Goal: Information Seeking & Learning: Learn about a topic

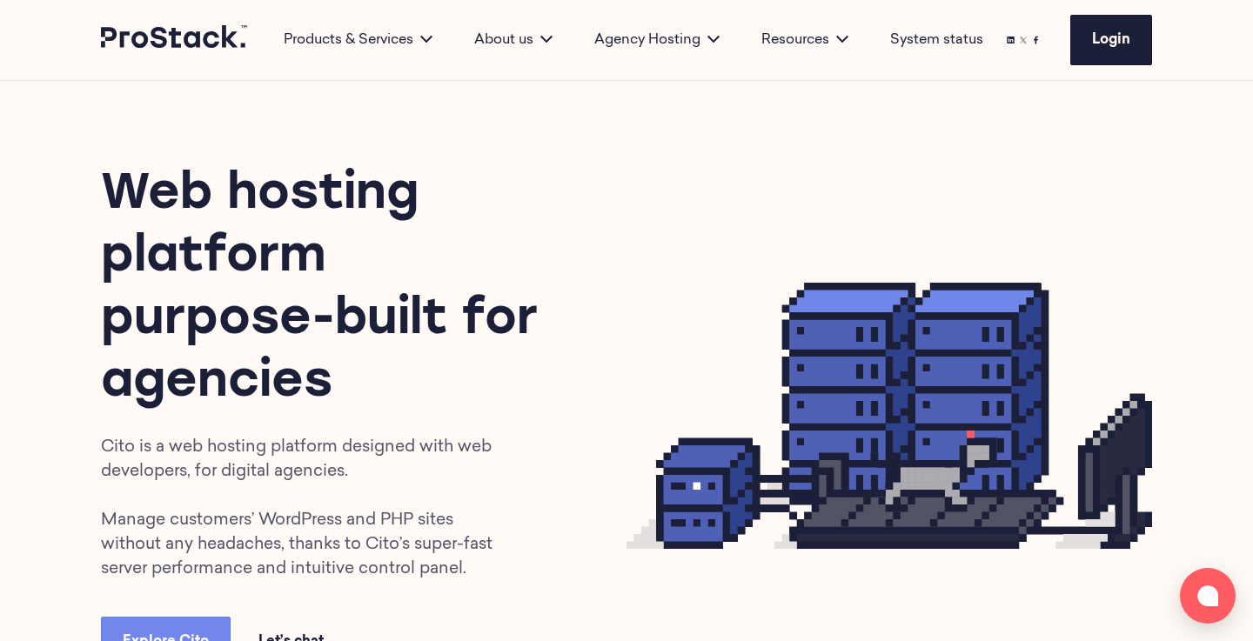
click at [1050, 138] on div "Web hosting platform purpose-built for agencies Cito is a web hosting platform …" at bounding box center [626, 416] width 1191 height 670
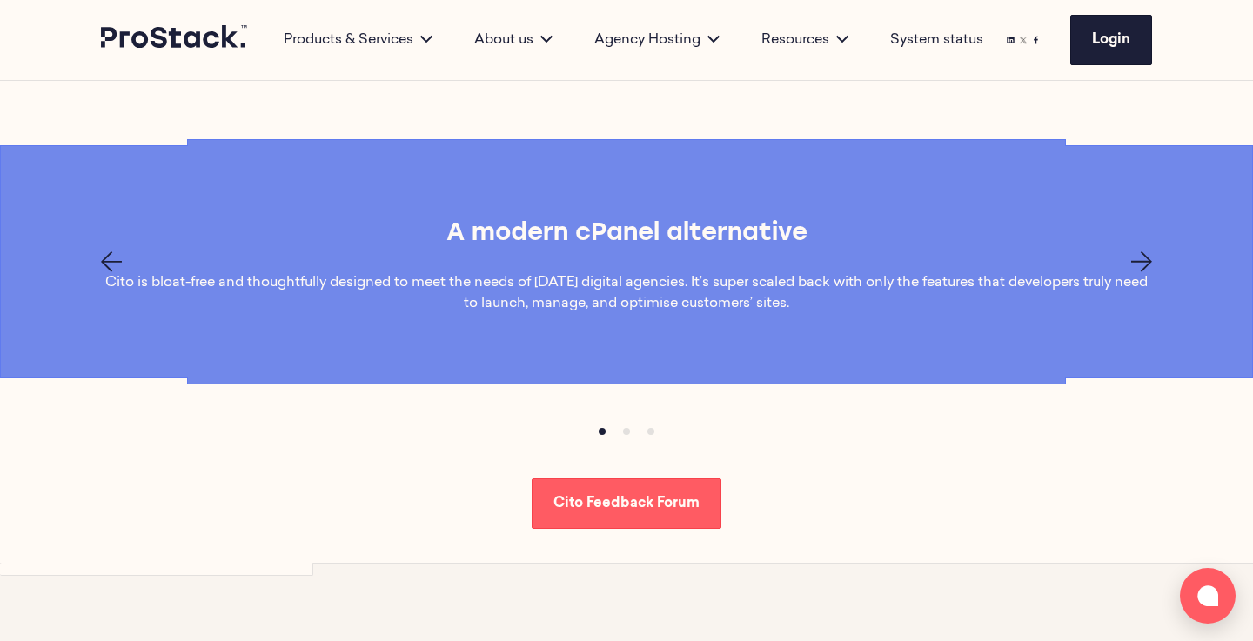
scroll to position [1262, 0]
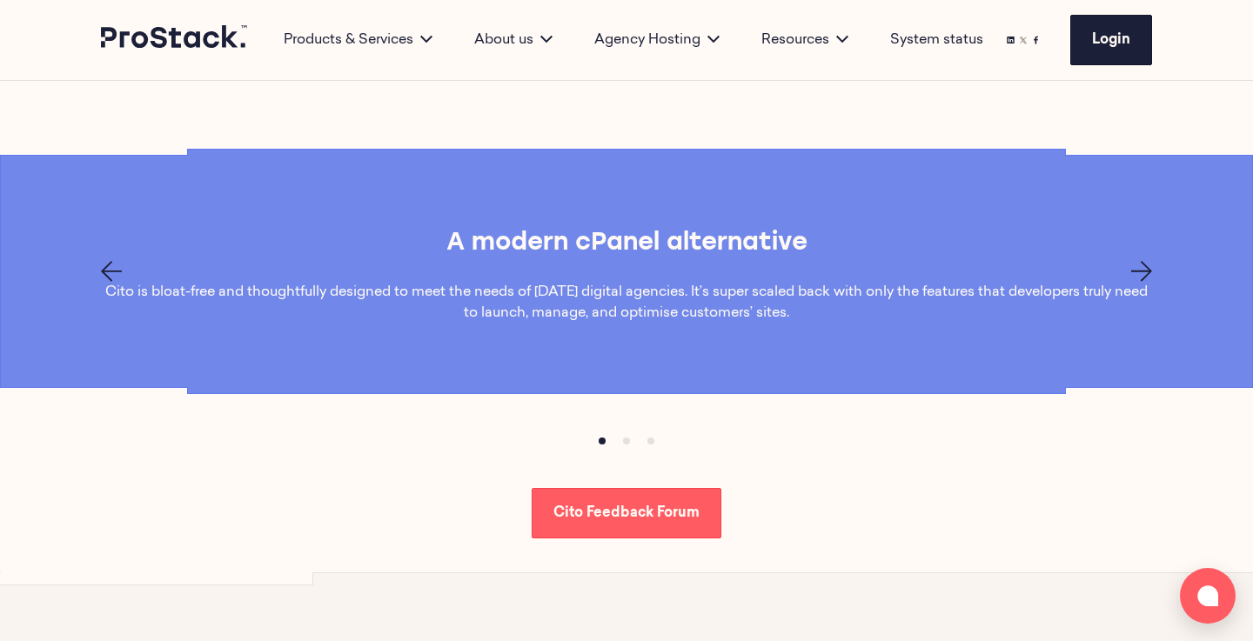
click at [1138, 279] on icon "Next page" at bounding box center [1141, 271] width 21 height 21
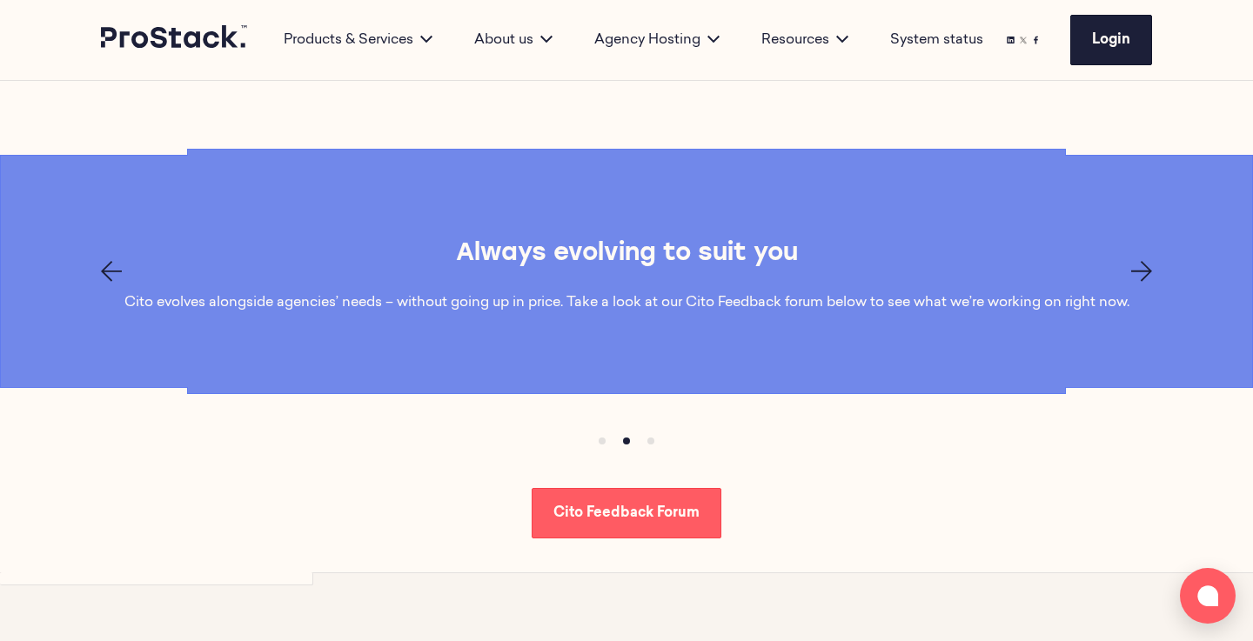
click at [1138, 270] on icon "Next page" at bounding box center [1141, 271] width 21 height 21
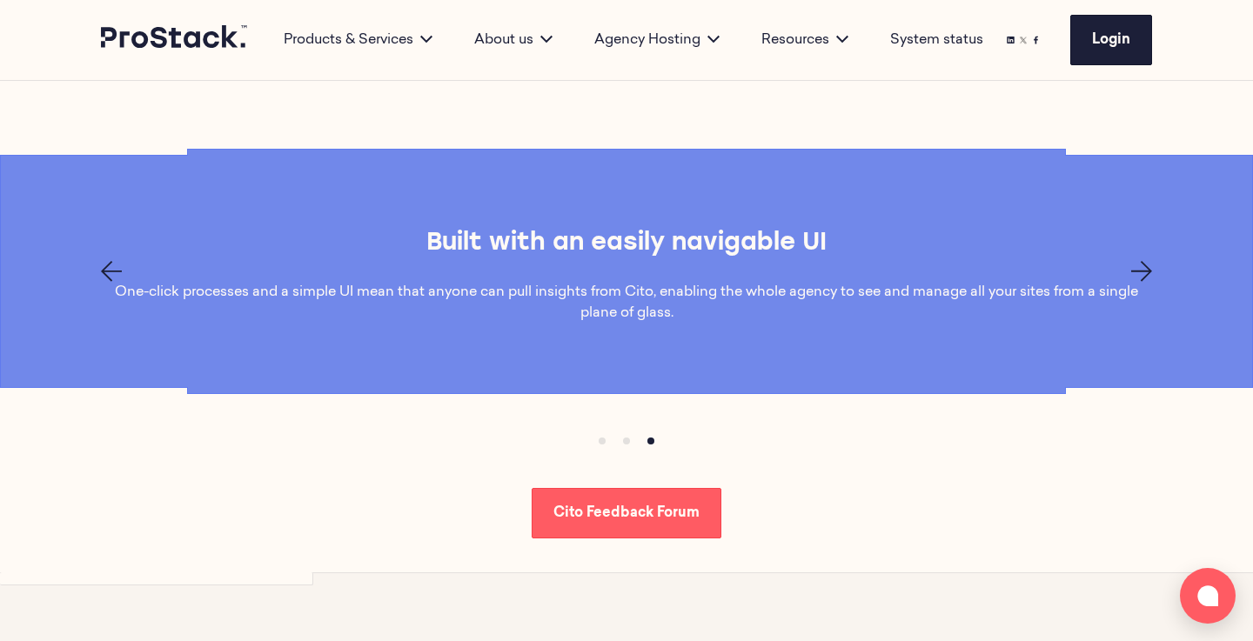
click at [1138, 270] on icon "Next page" at bounding box center [1141, 271] width 21 height 21
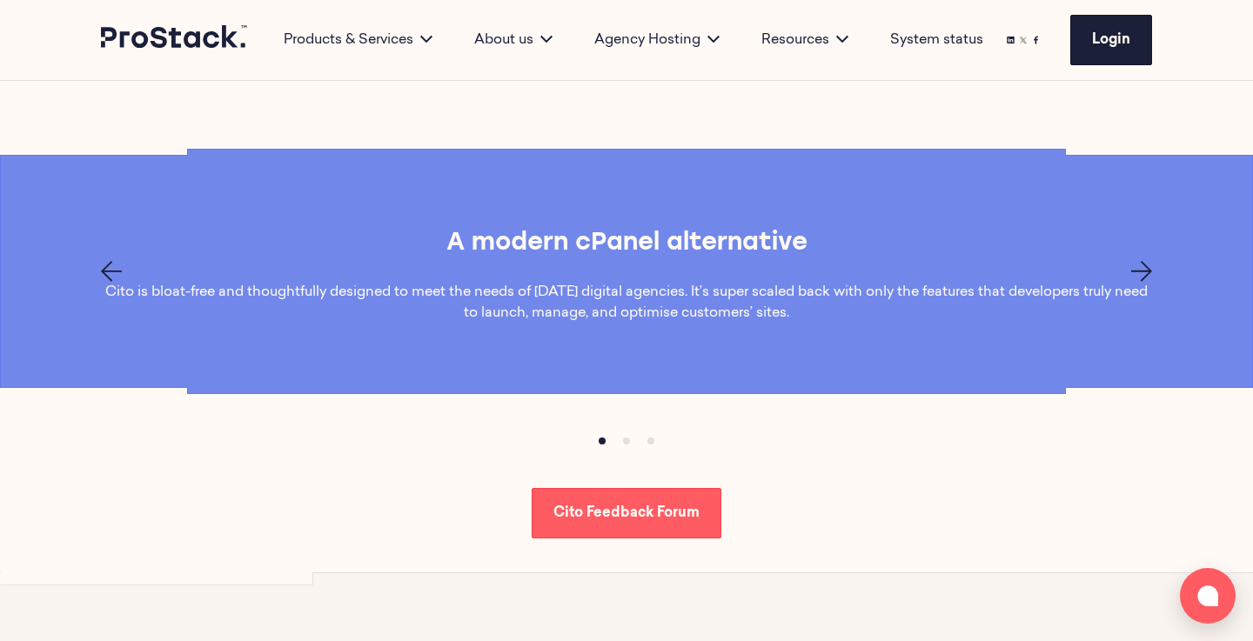
scroll to position [1772, 0]
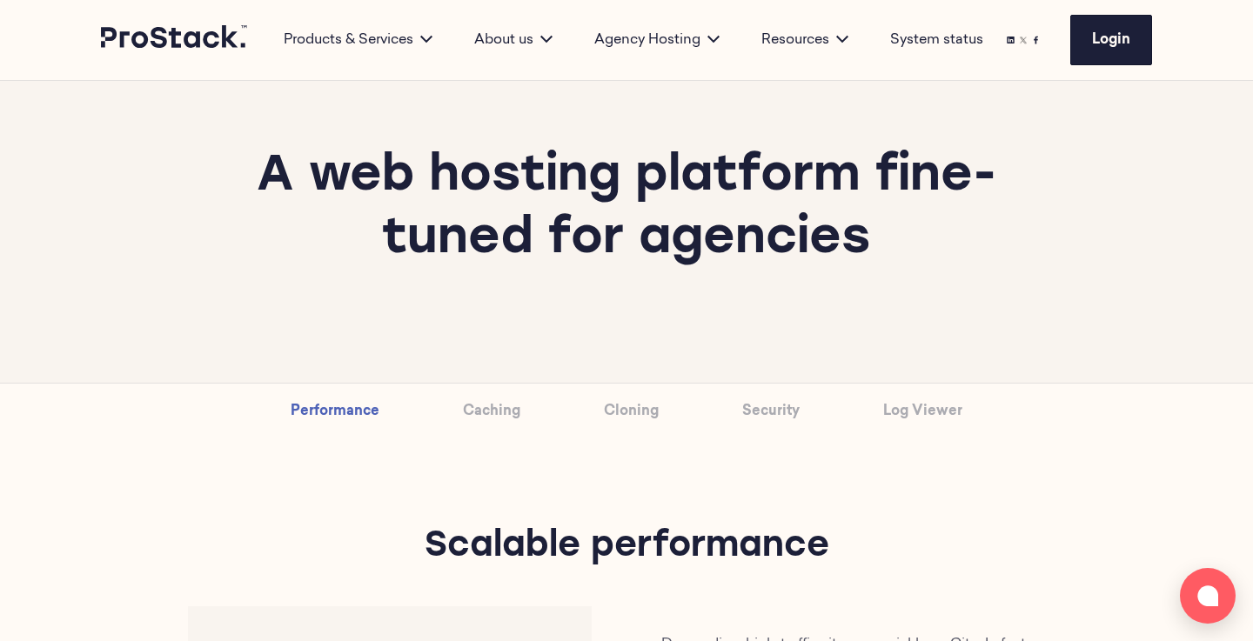
click at [479, 406] on link "Caching" at bounding box center [491, 412] width 57 height 56
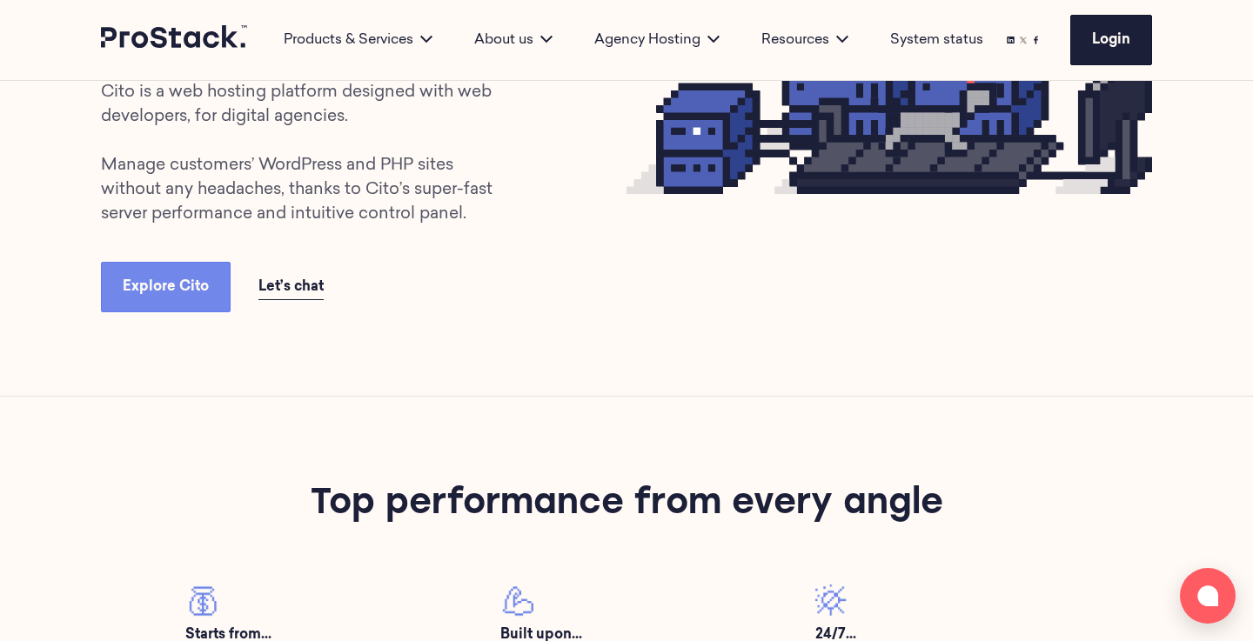
scroll to position [591, 0]
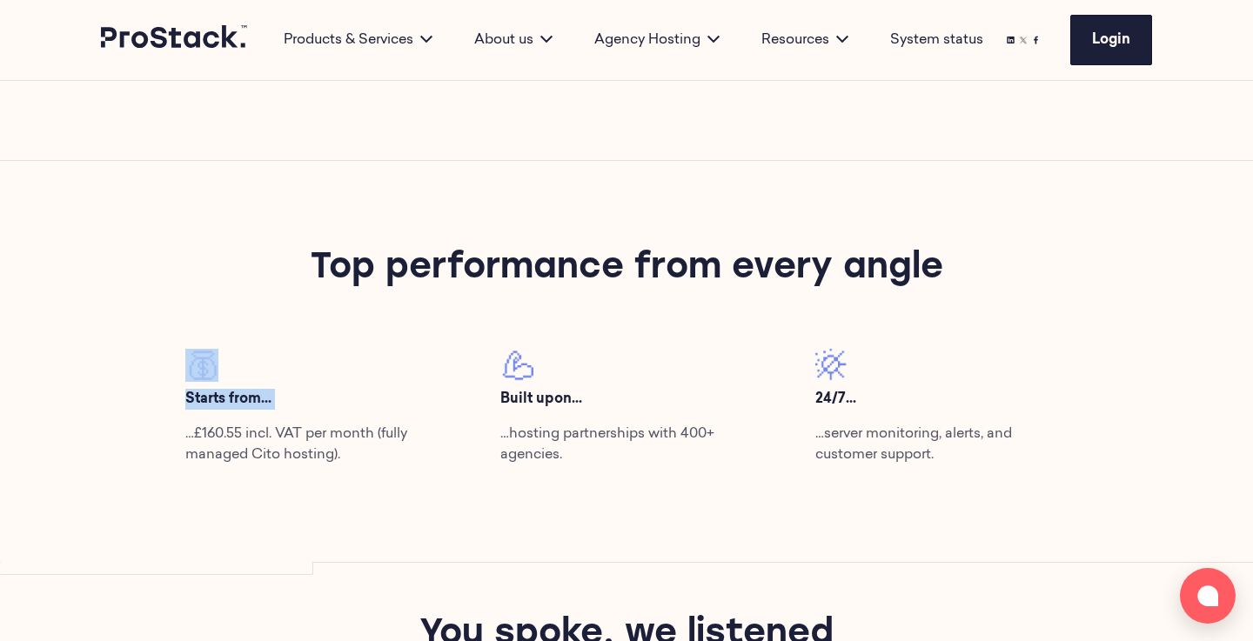
drag, startPoint x: 147, startPoint y: 372, endPoint x: 418, endPoint y: 422, distance: 275.3
click at [418, 422] on div "Top performance from every angle Starts from... …£160.55 incl. VAT per month (f…" at bounding box center [626, 362] width 1191 height 402
click at [603, 442] on p "…hosting partnerships with 400+ agencies." at bounding box center [626, 445] width 252 height 42
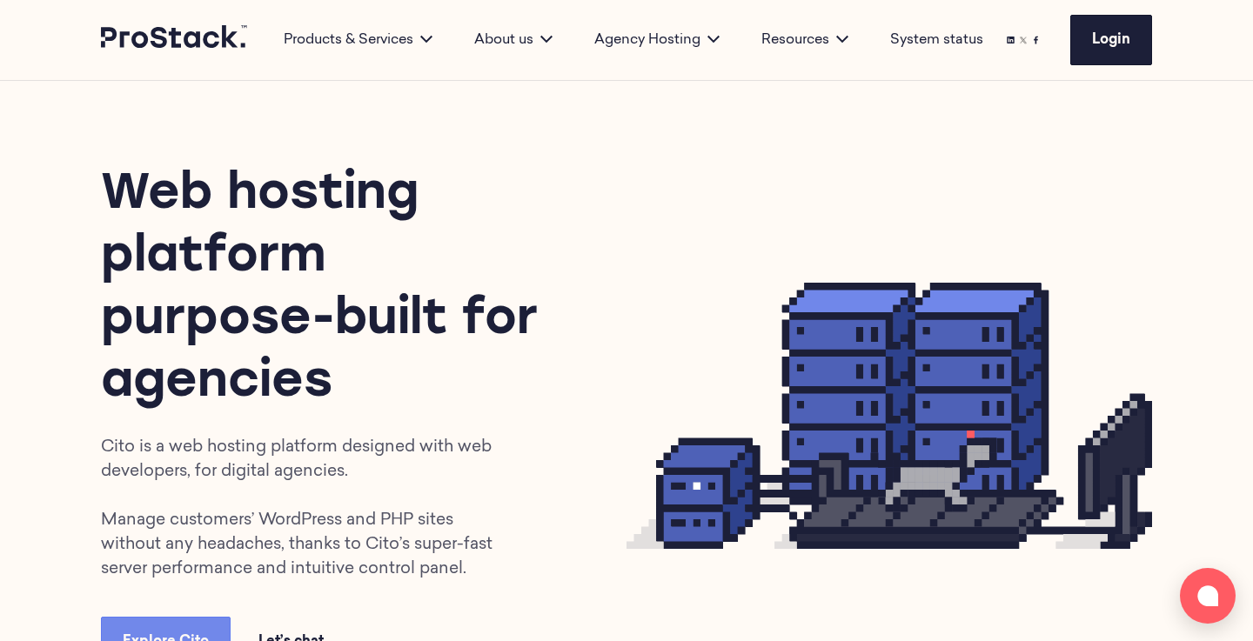
scroll to position [0, 0]
click at [196, 32] on icon at bounding box center [175, 36] width 148 height 23
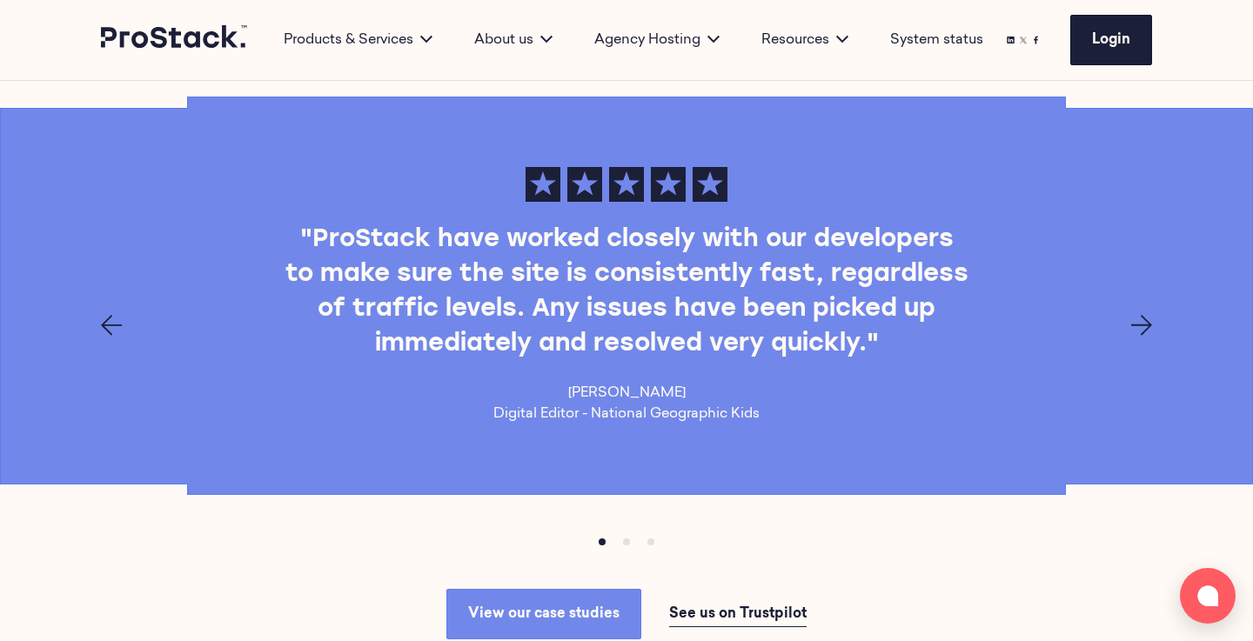
scroll to position [2175, 0]
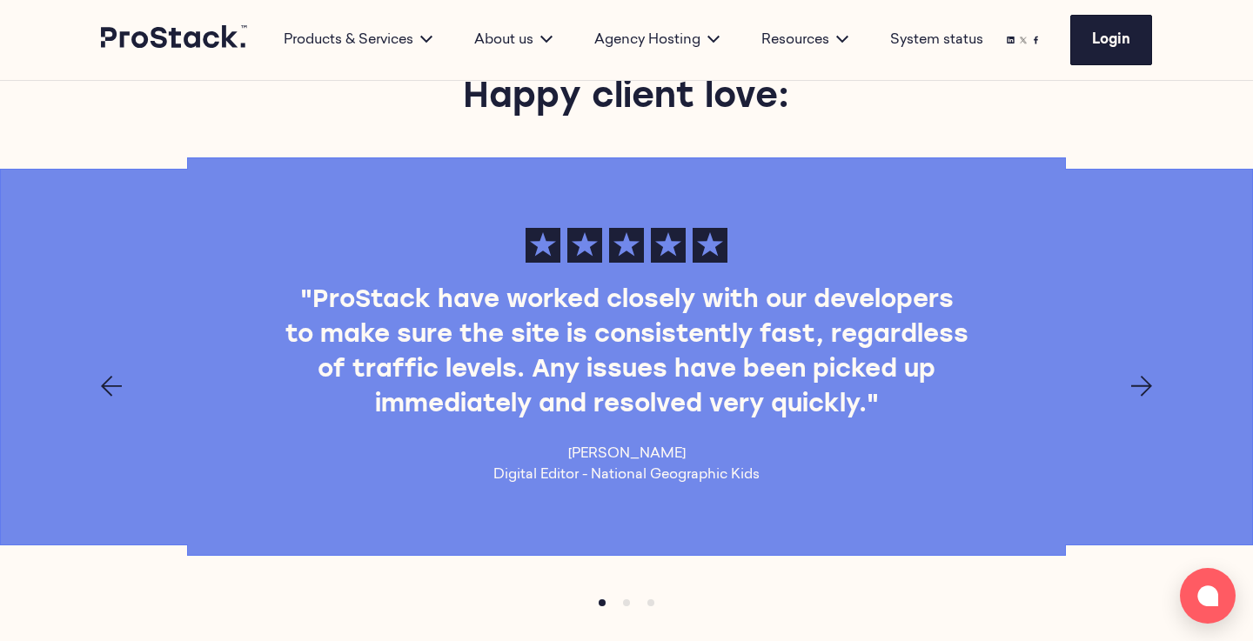
click at [1150, 382] on icon "Next page" at bounding box center [1141, 386] width 21 height 21
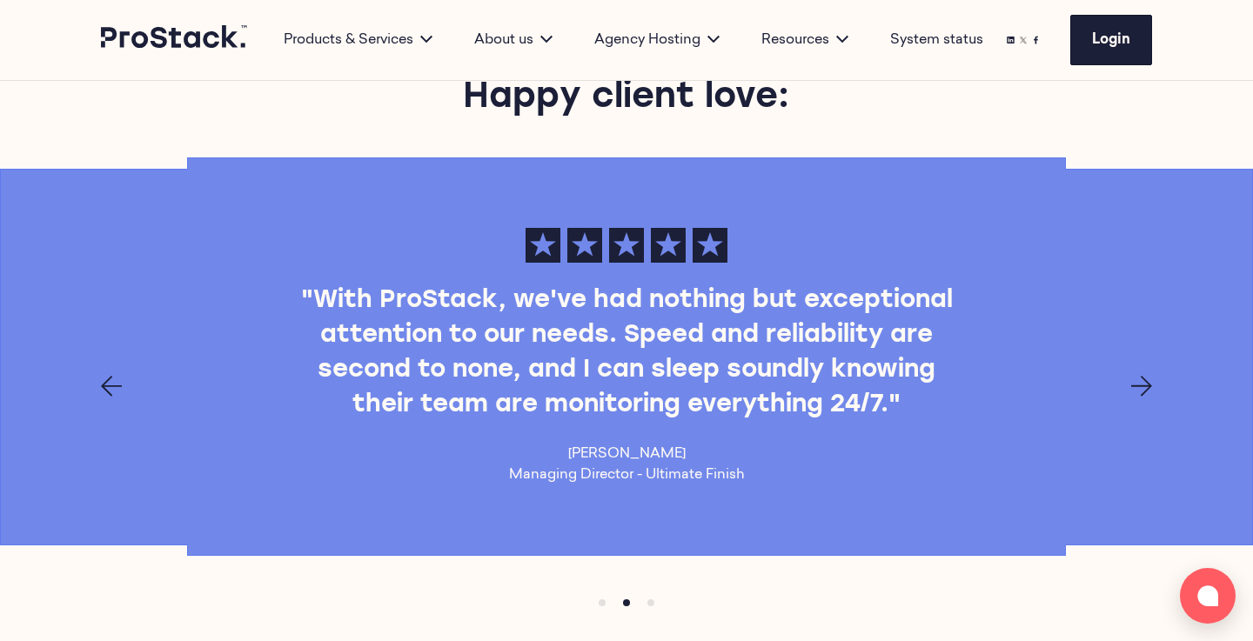
click at [1144, 385] on icon "Next page" at bounding box center [1141, 386] width 21 height 21
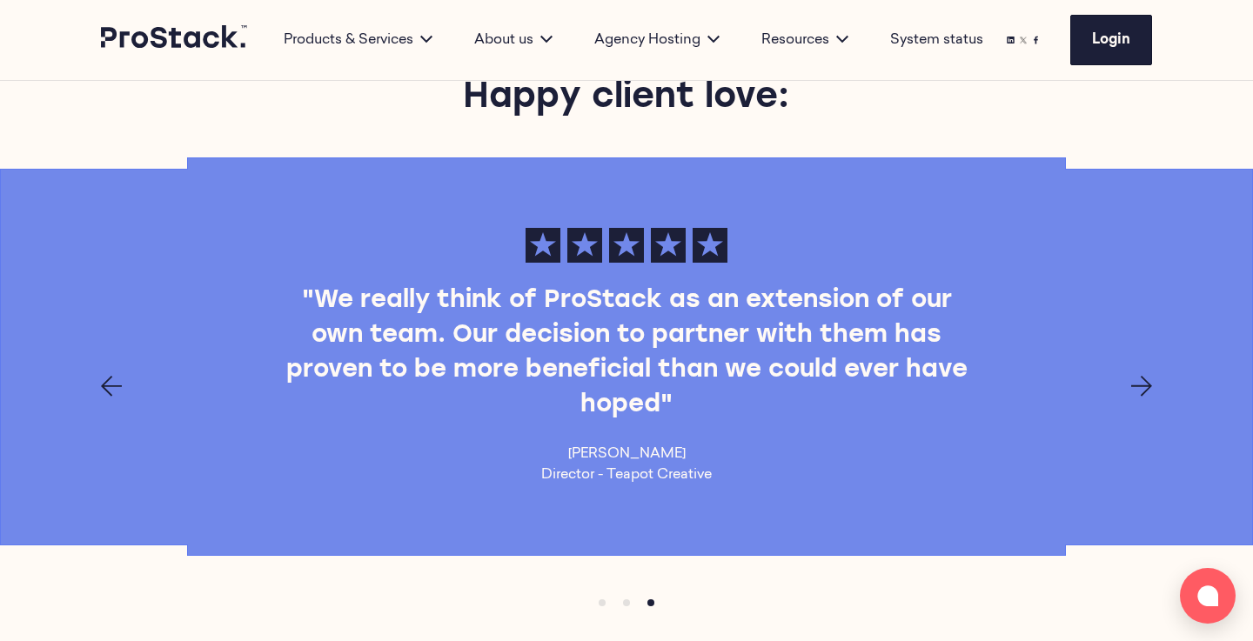
click at [1144, 385] on icon "Next page" at bounding box center [1141, 386] width 21 height 21
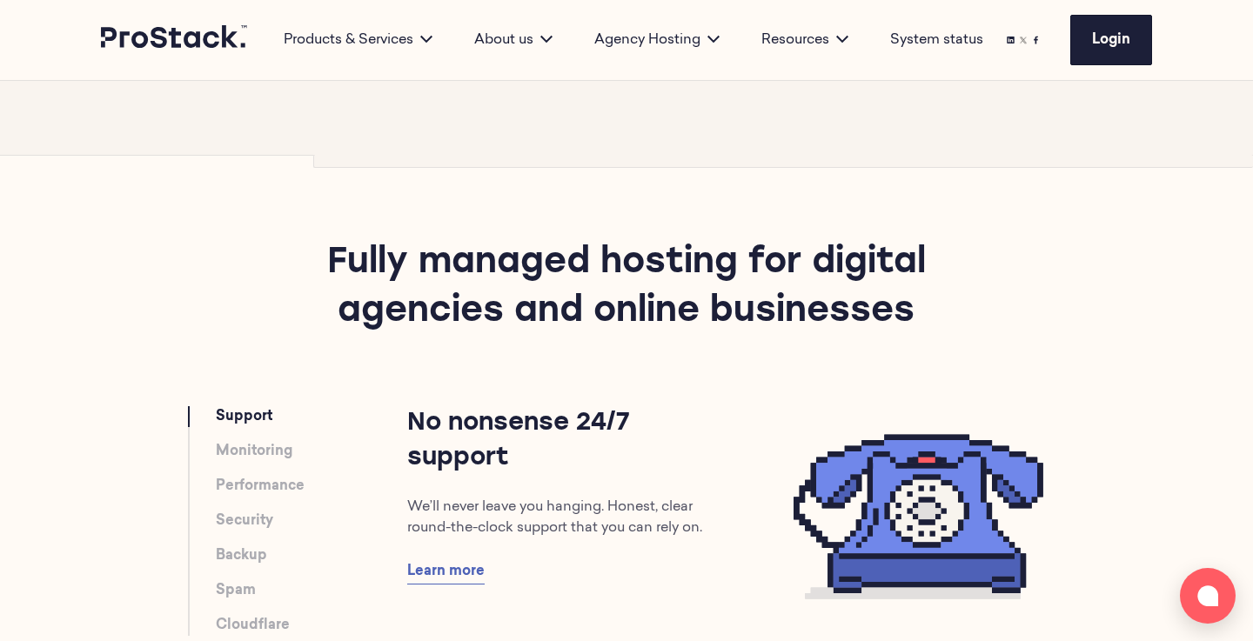
scroll to position [111, 0]
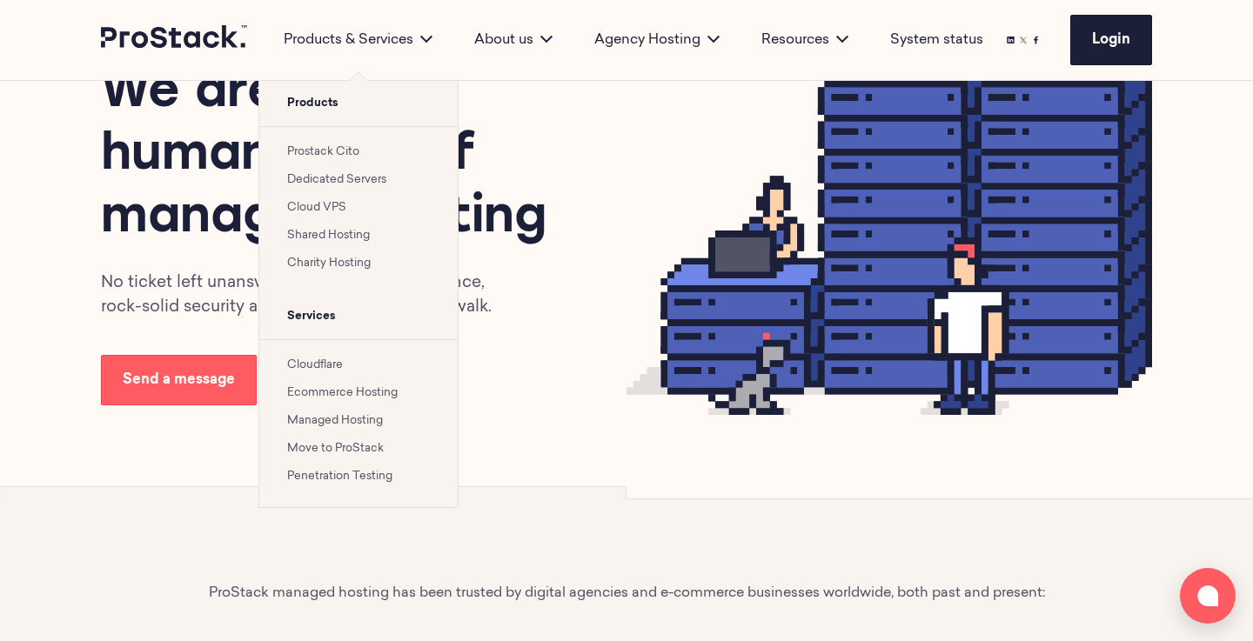
click at [323, 149] on link "Prostack Cito" at bounding box center [323, 151] width 72 height 11
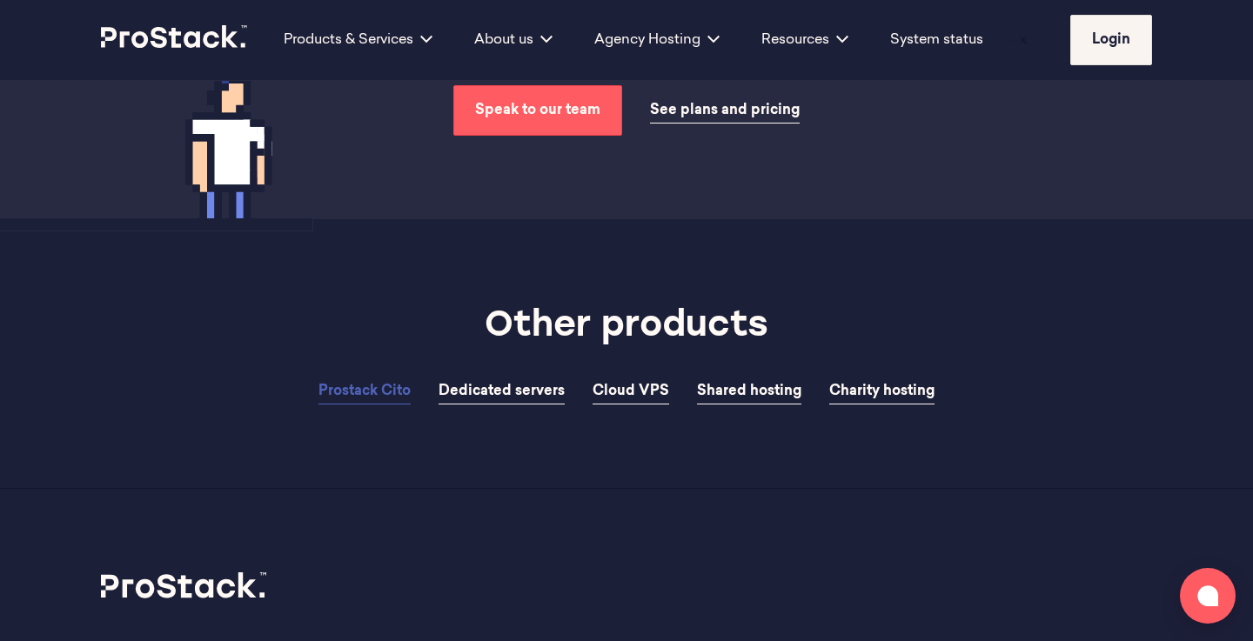
scroll to position [5320, 0]
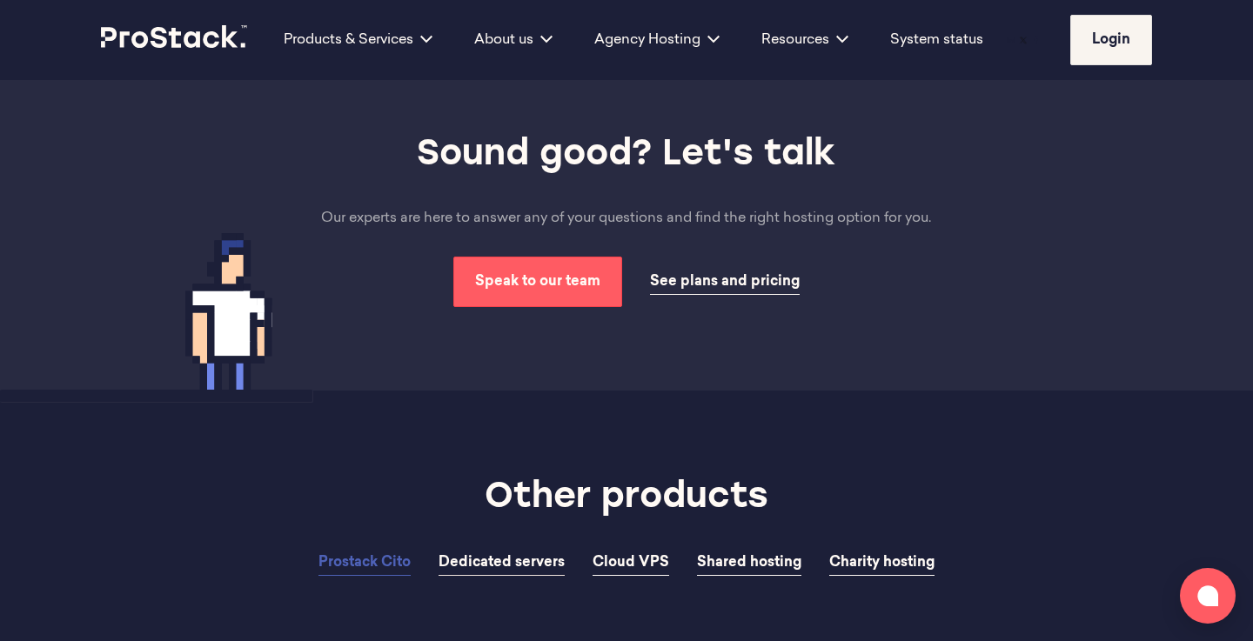
click at [534, 556] on span "Dedicated servers" at bounding box center [502, 563] width 126 height 14
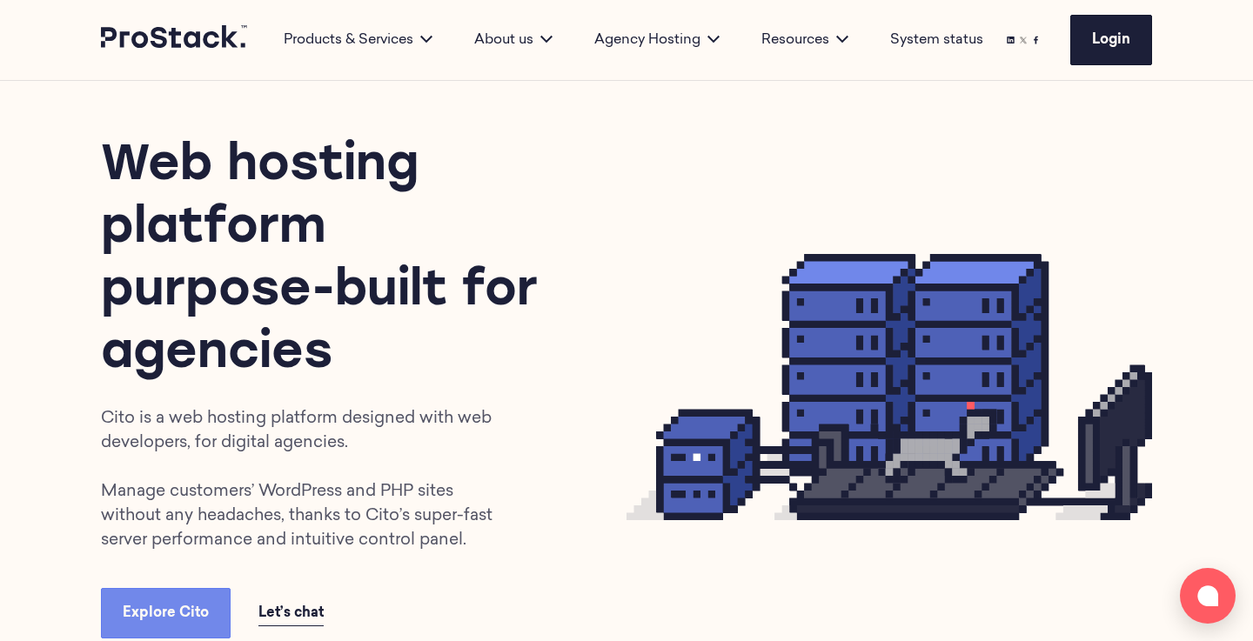
scroll to position [33, 0]
